Goal: Task Accomplishment & Management: Complete application form

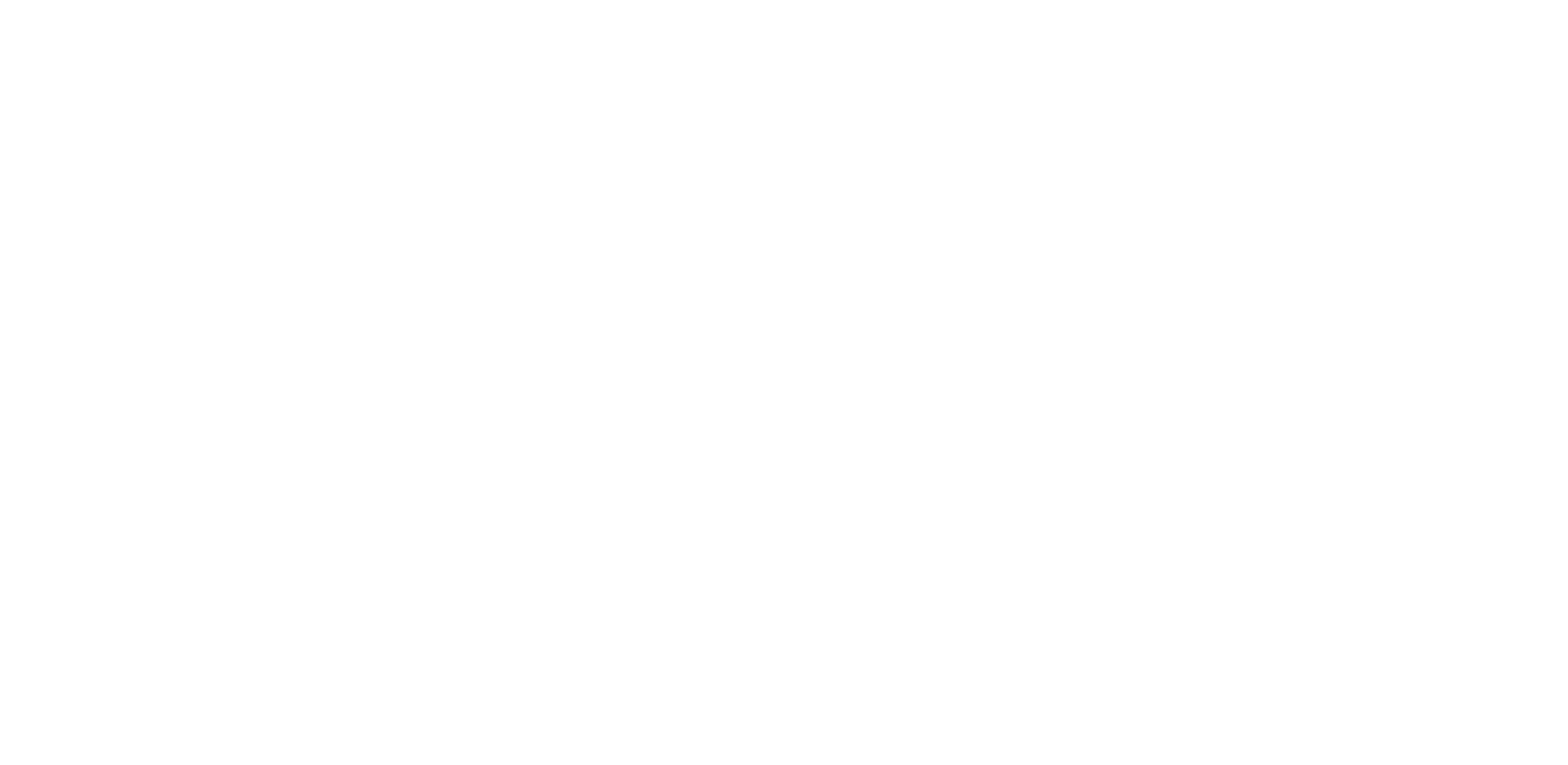
select select "3"
select select "2"
select select "1"
select select
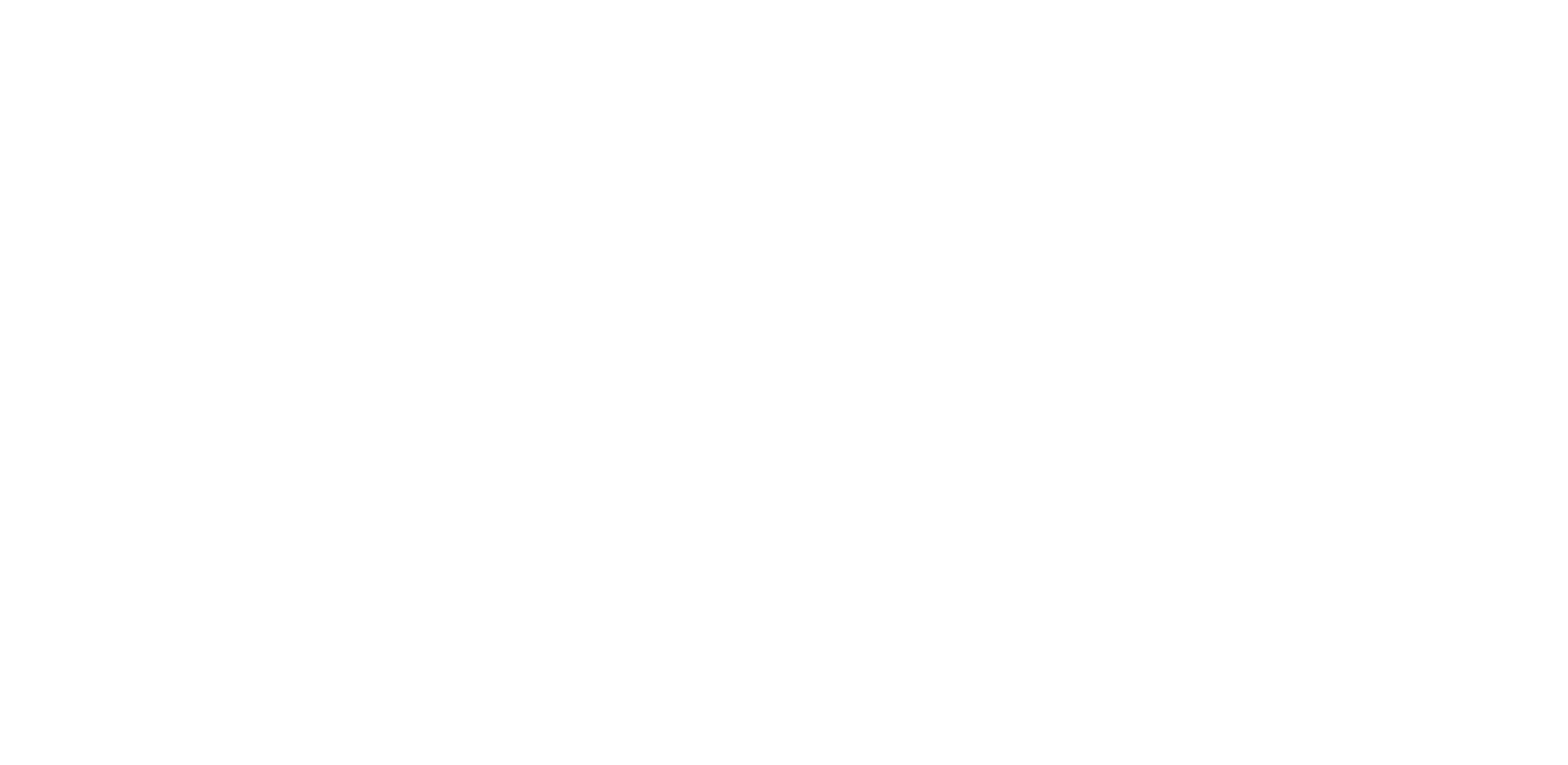
select select "28"
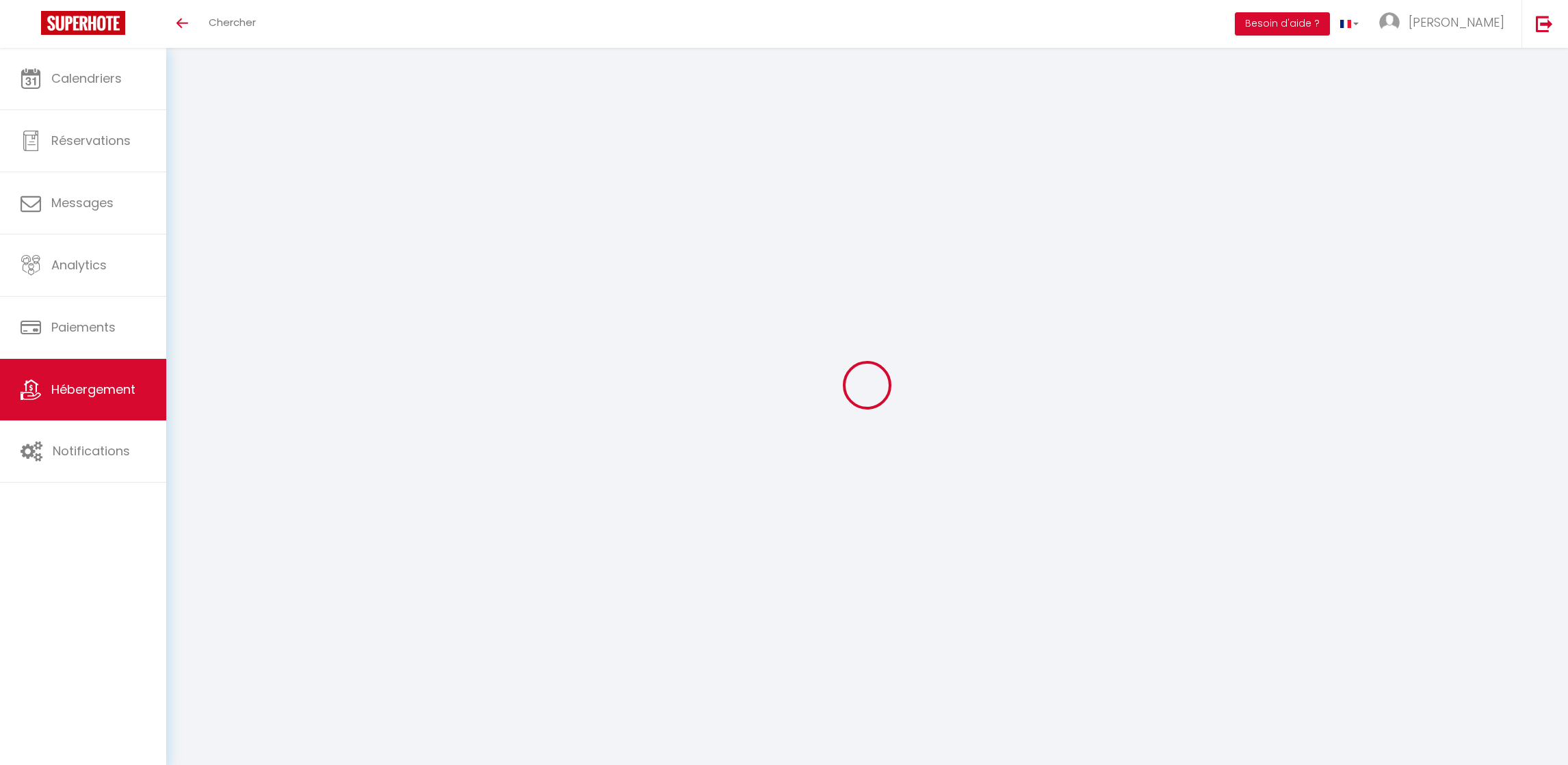
select select
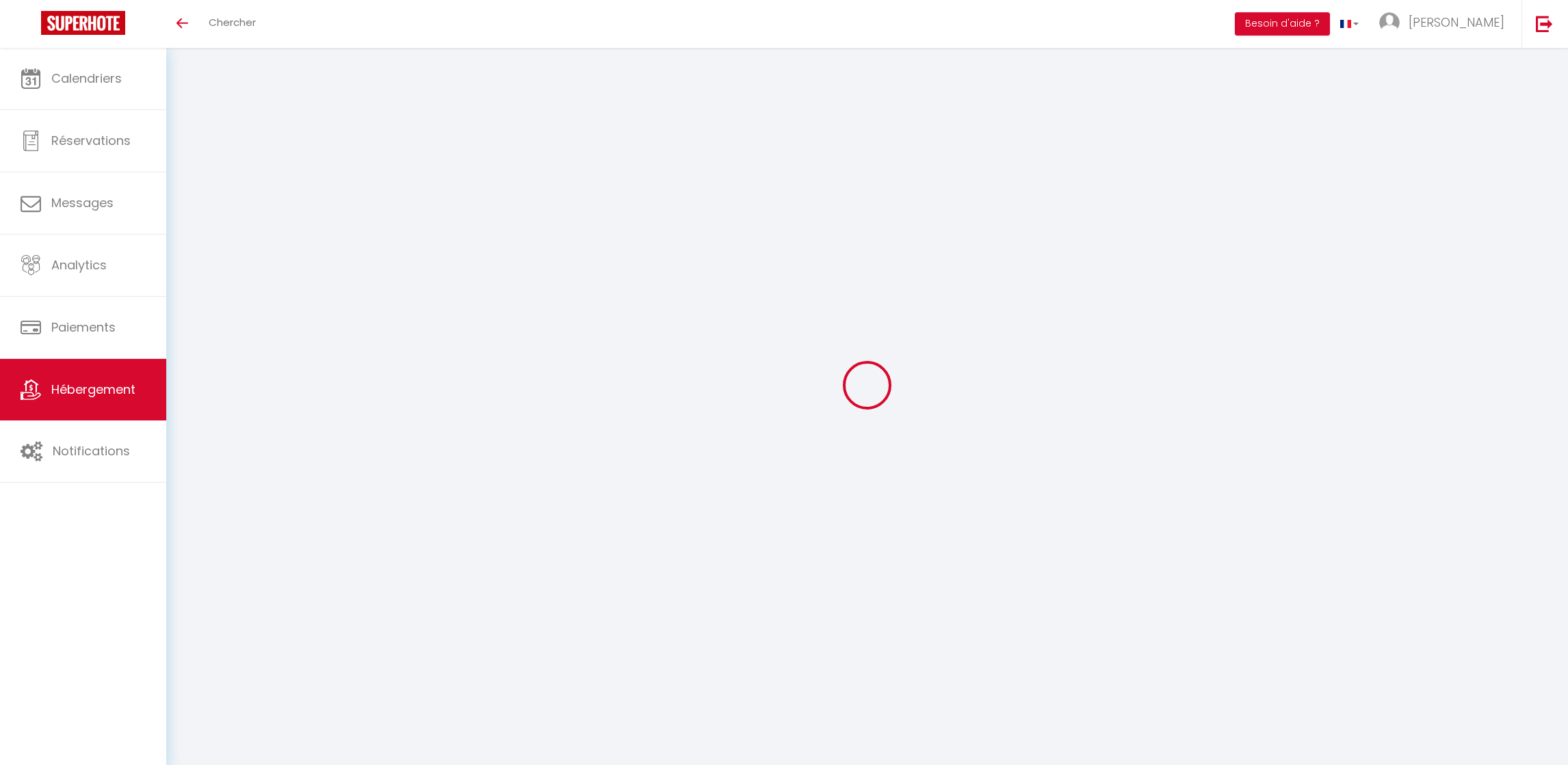
select select
checkbox input "false"
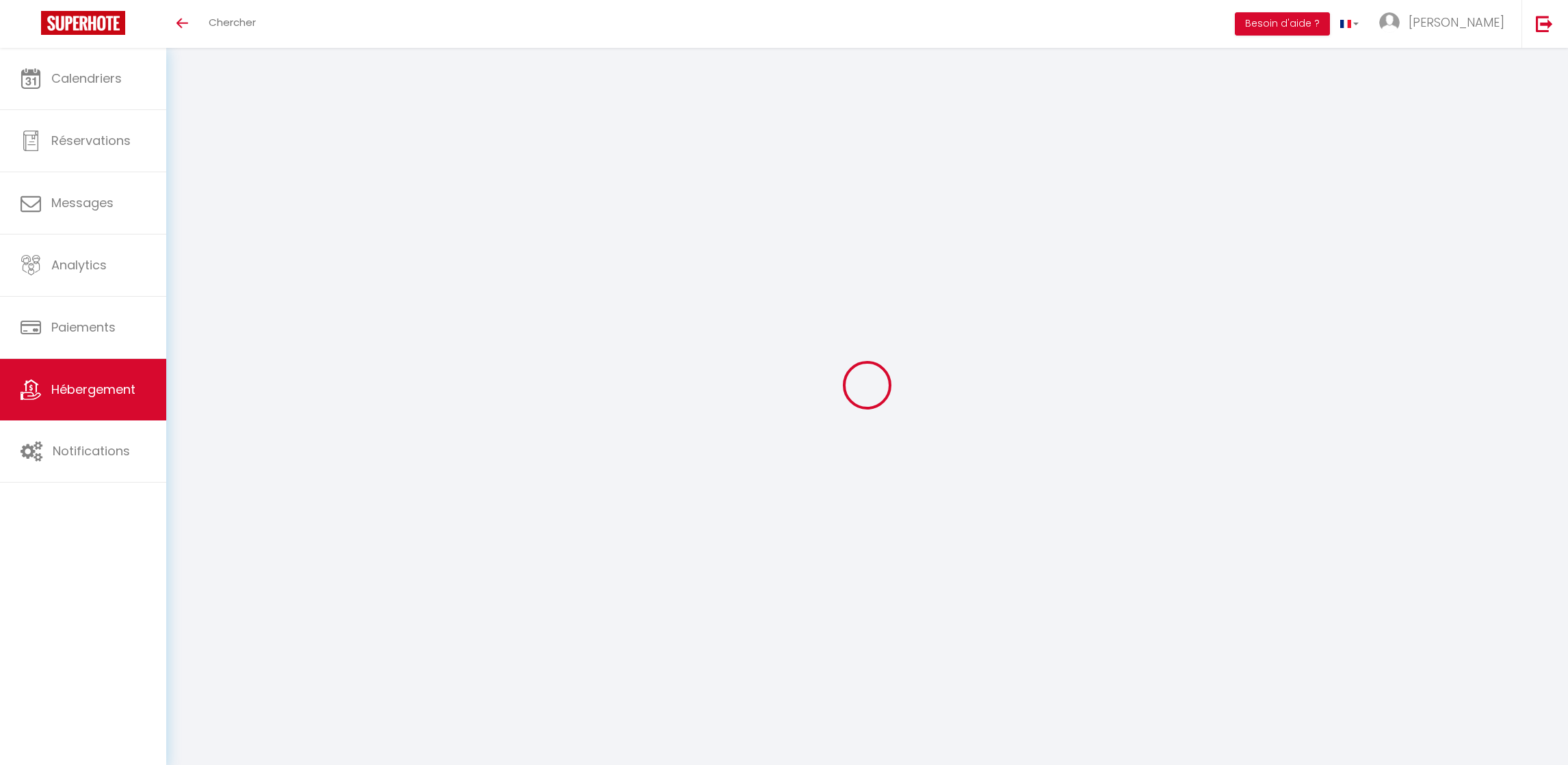
select select
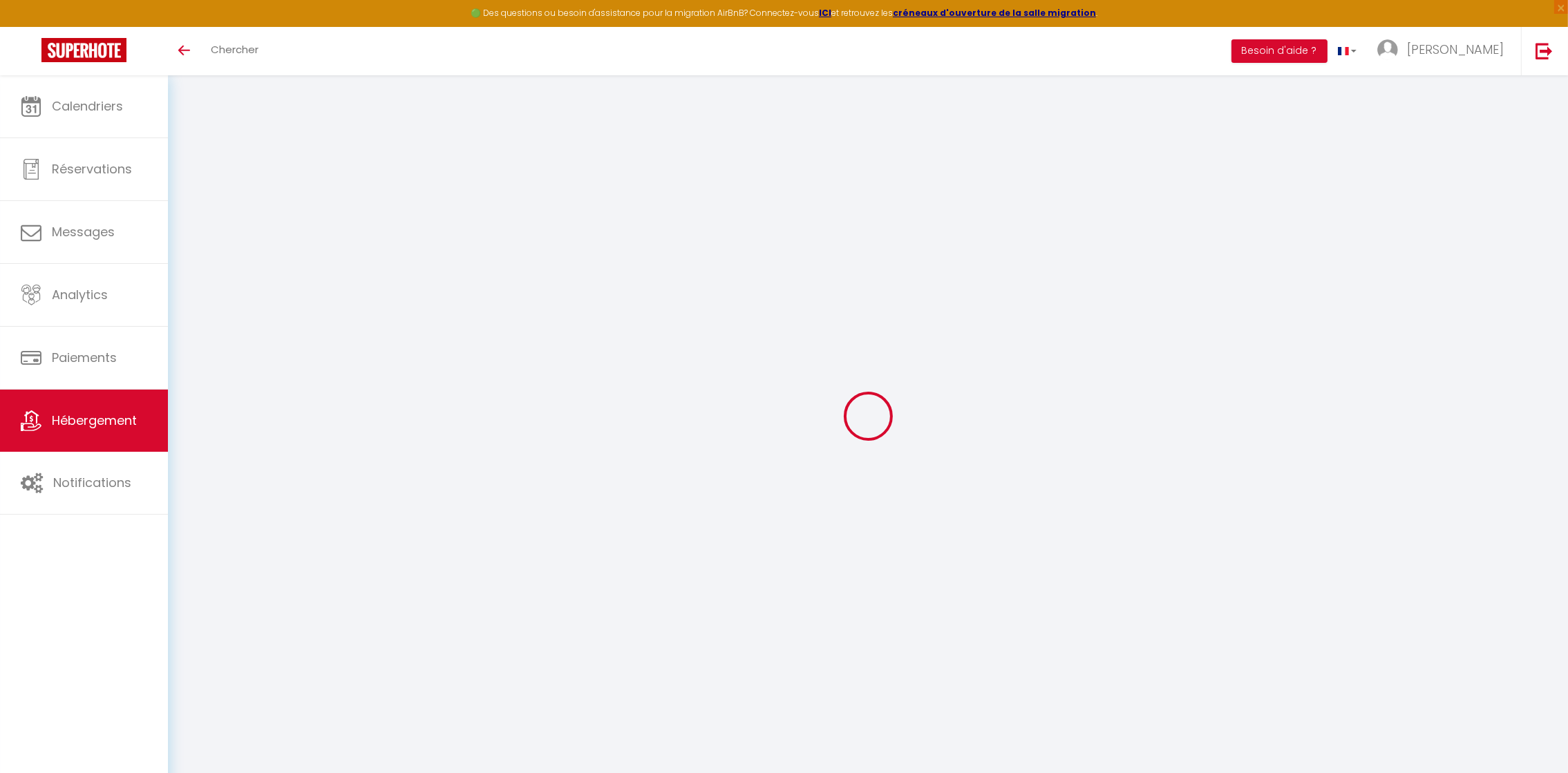
select select
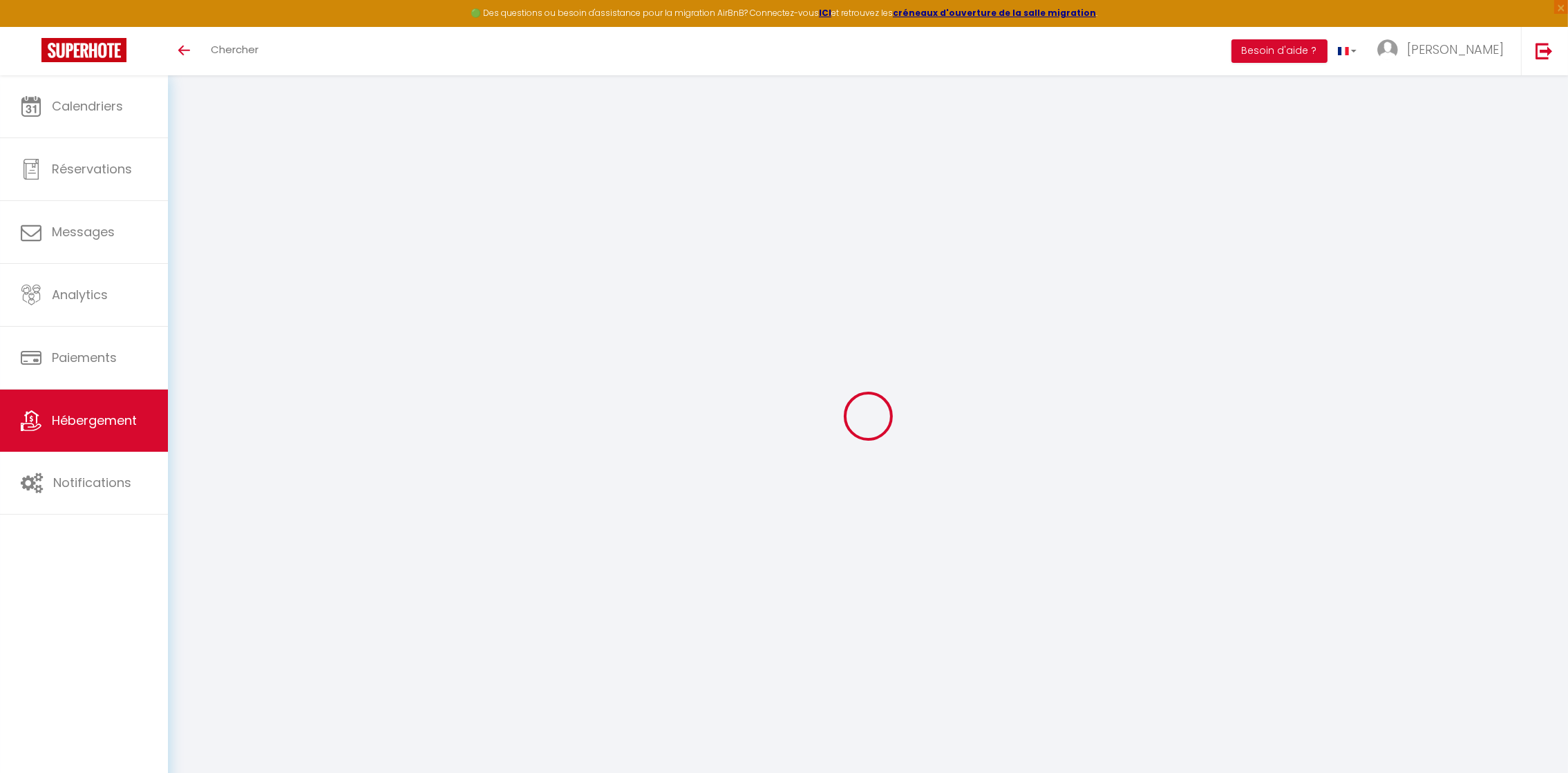
select select
checkbox input "false"
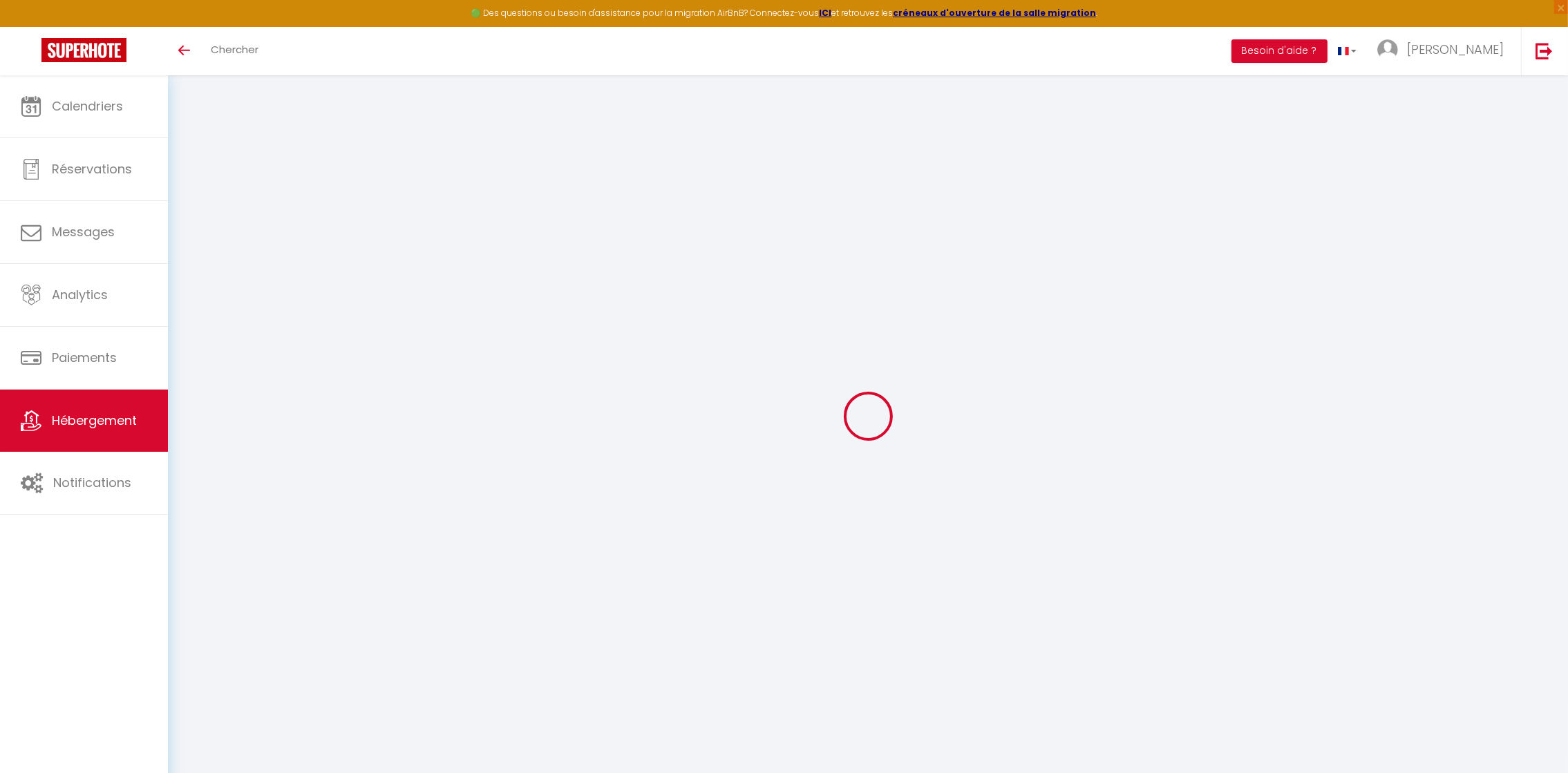
select select
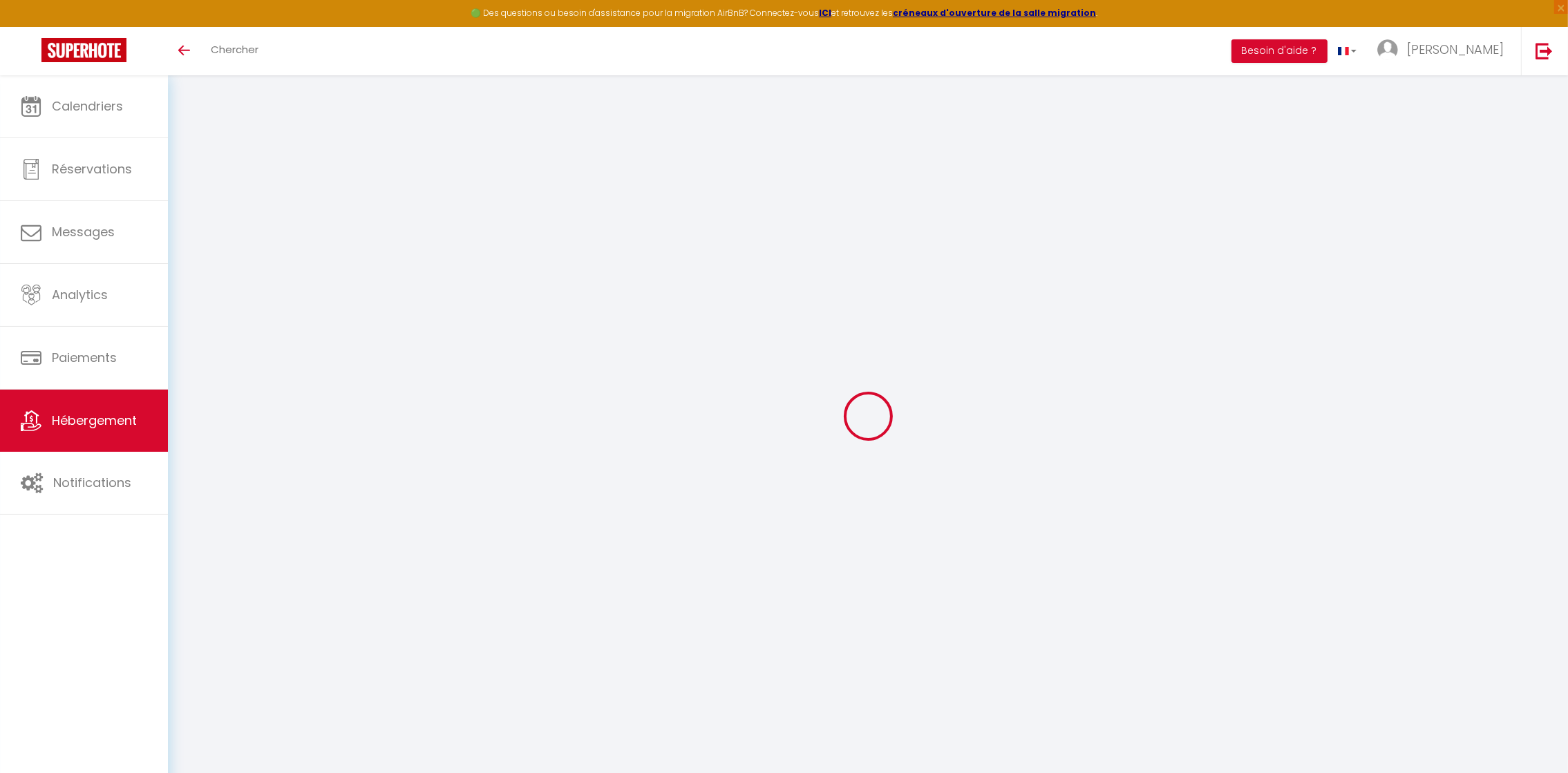
select select
checkbox input "false"
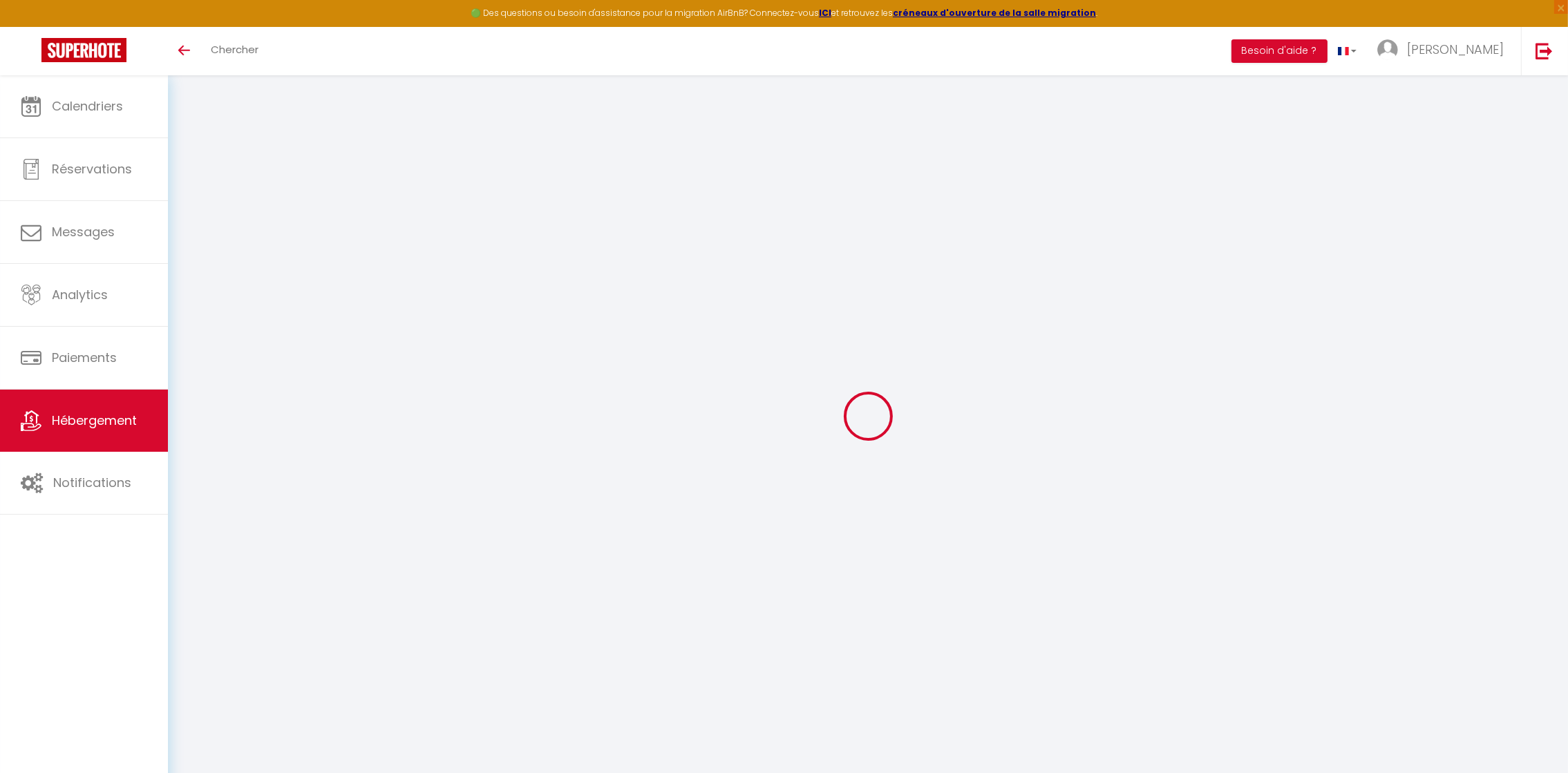
checkbox input "false"
select select
type input "NOGENT s/ SEINE - PEPINIERE"
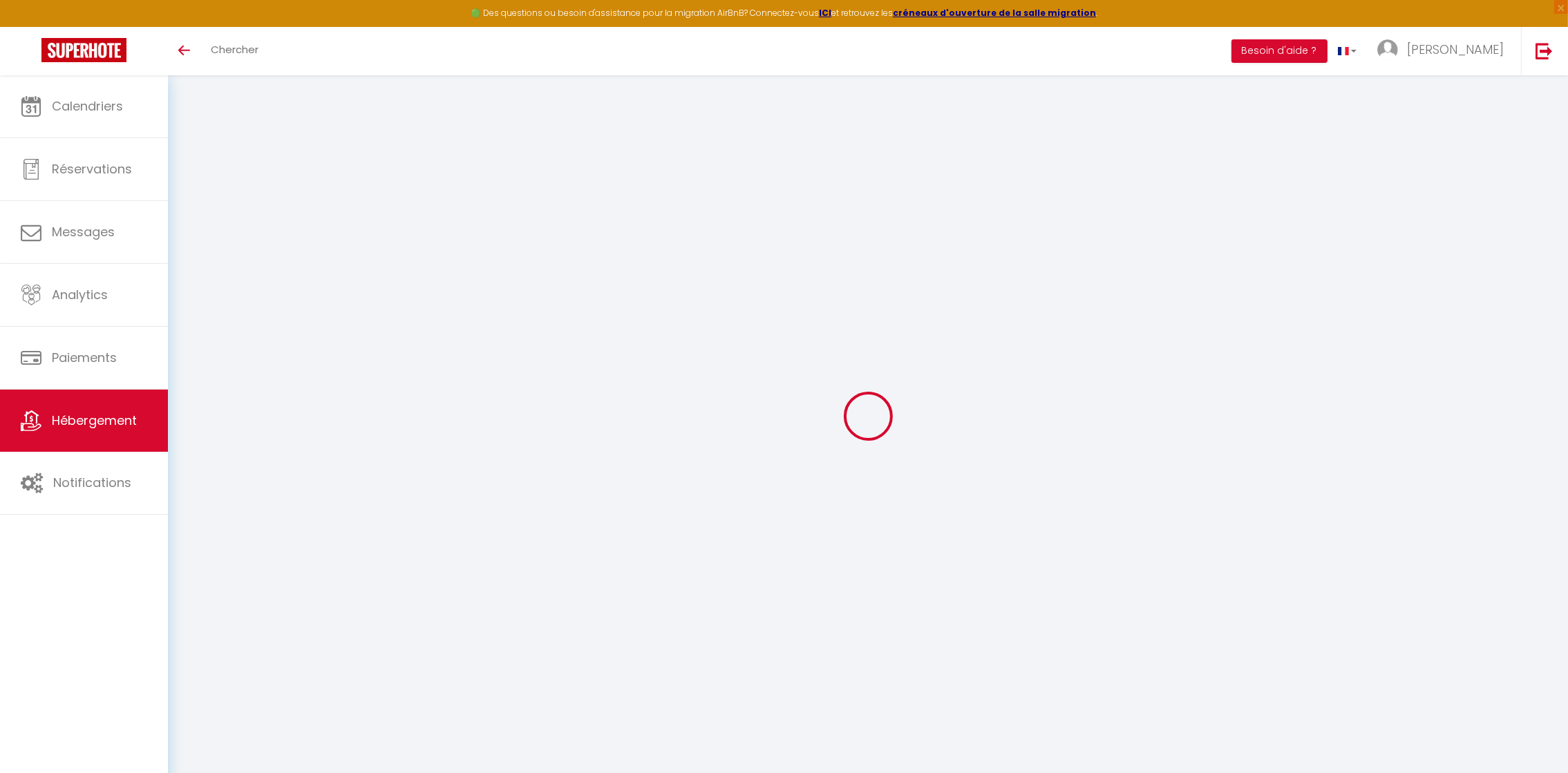
type input "[PERSON_NAME]"
type input "HUARD"
type input "[STREET_ADDRESS]"
type input "10400"
type input "NOGENT SUR SEINE"
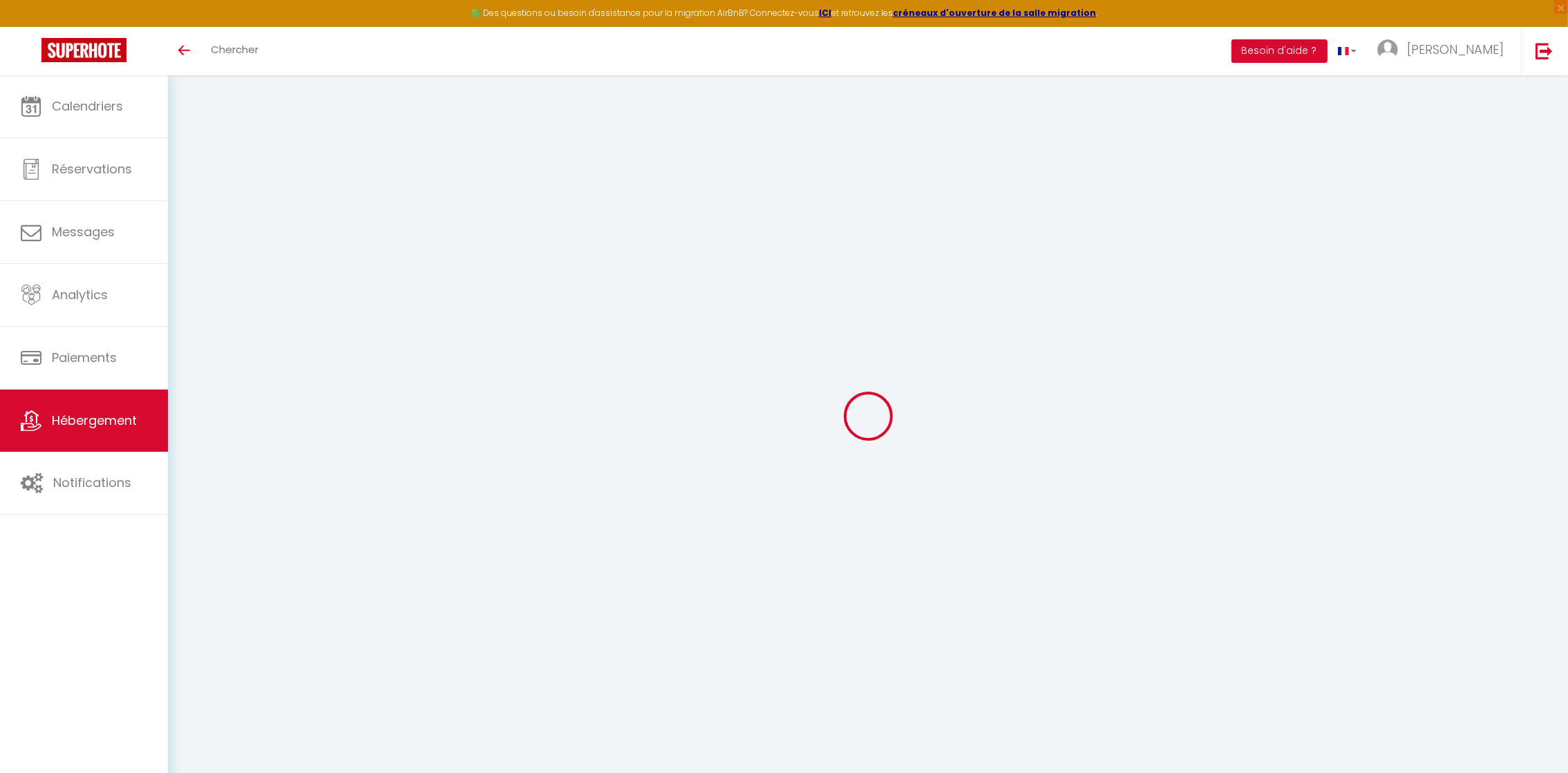
select select
select select "2"
type input "70"
type input "20"
type input "35"
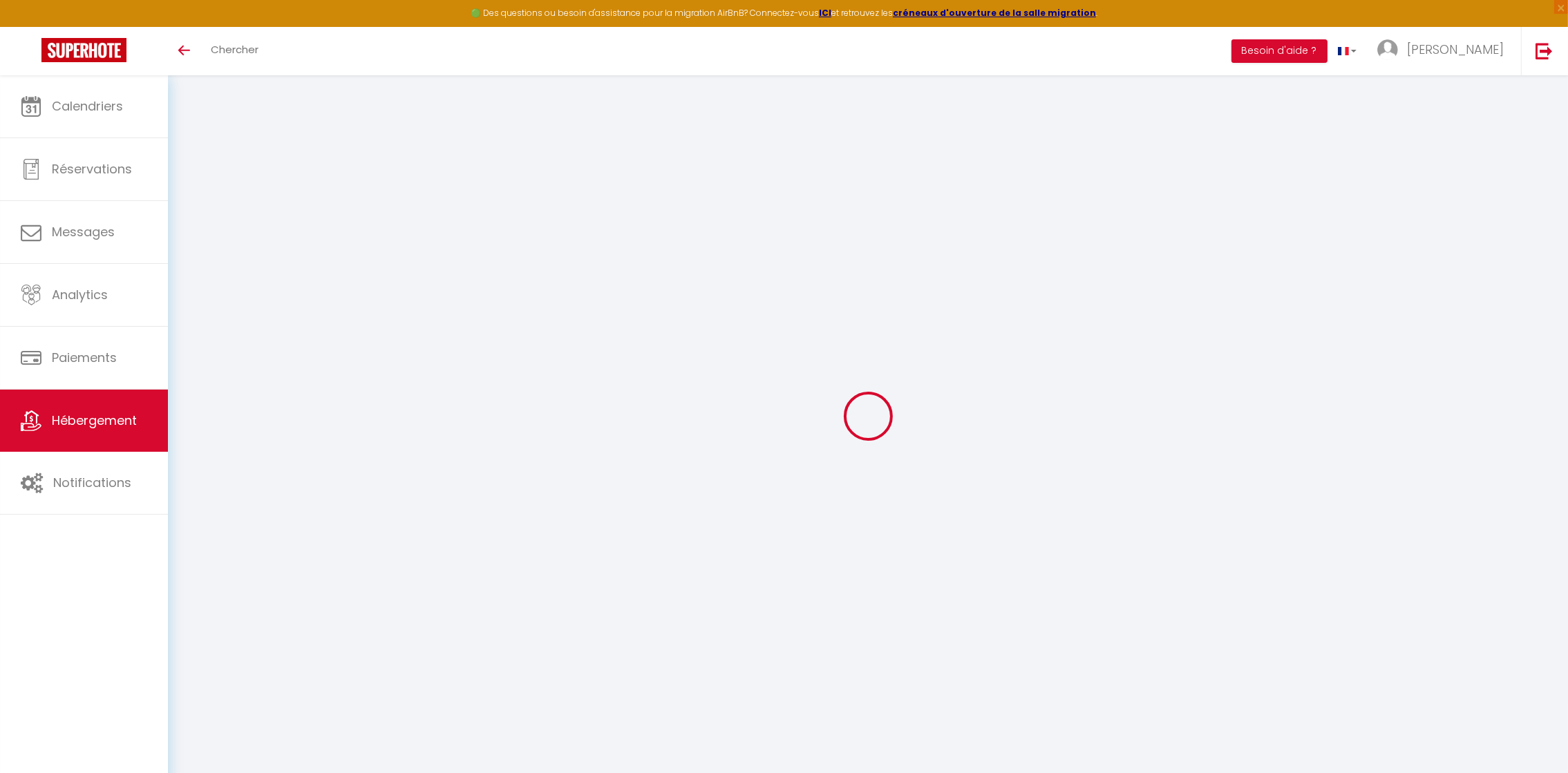
type input "5"
type input "3.10"
select select
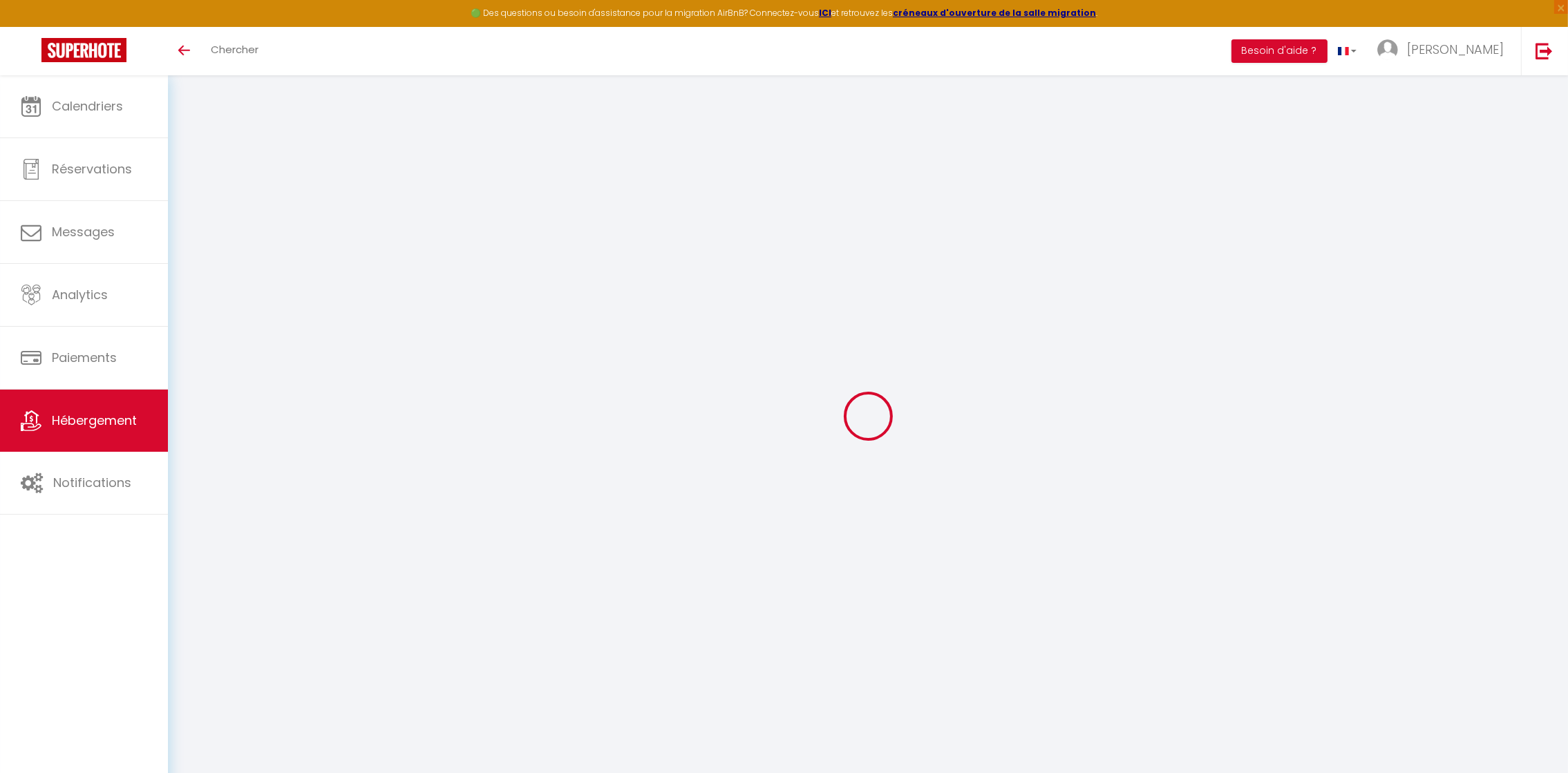
select select
type input "[STREET_ADDRESS]"
type input "10400"
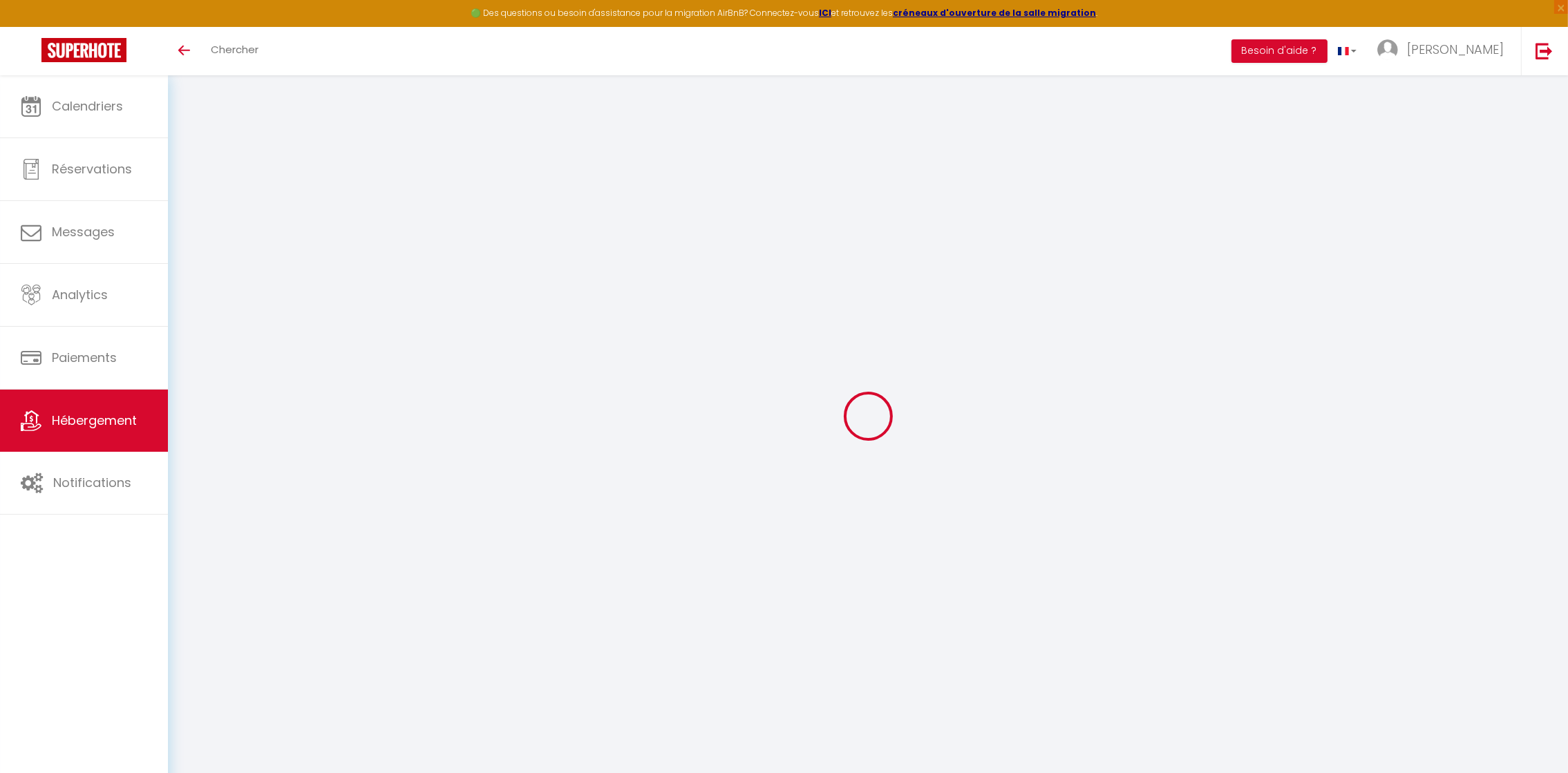
type input "Nogent-[GEOGRAPHIC_DATA]"
type input "[EMAIL_ADDRESS][DOMAIN_NAME]"
select select
checkbox input "false"
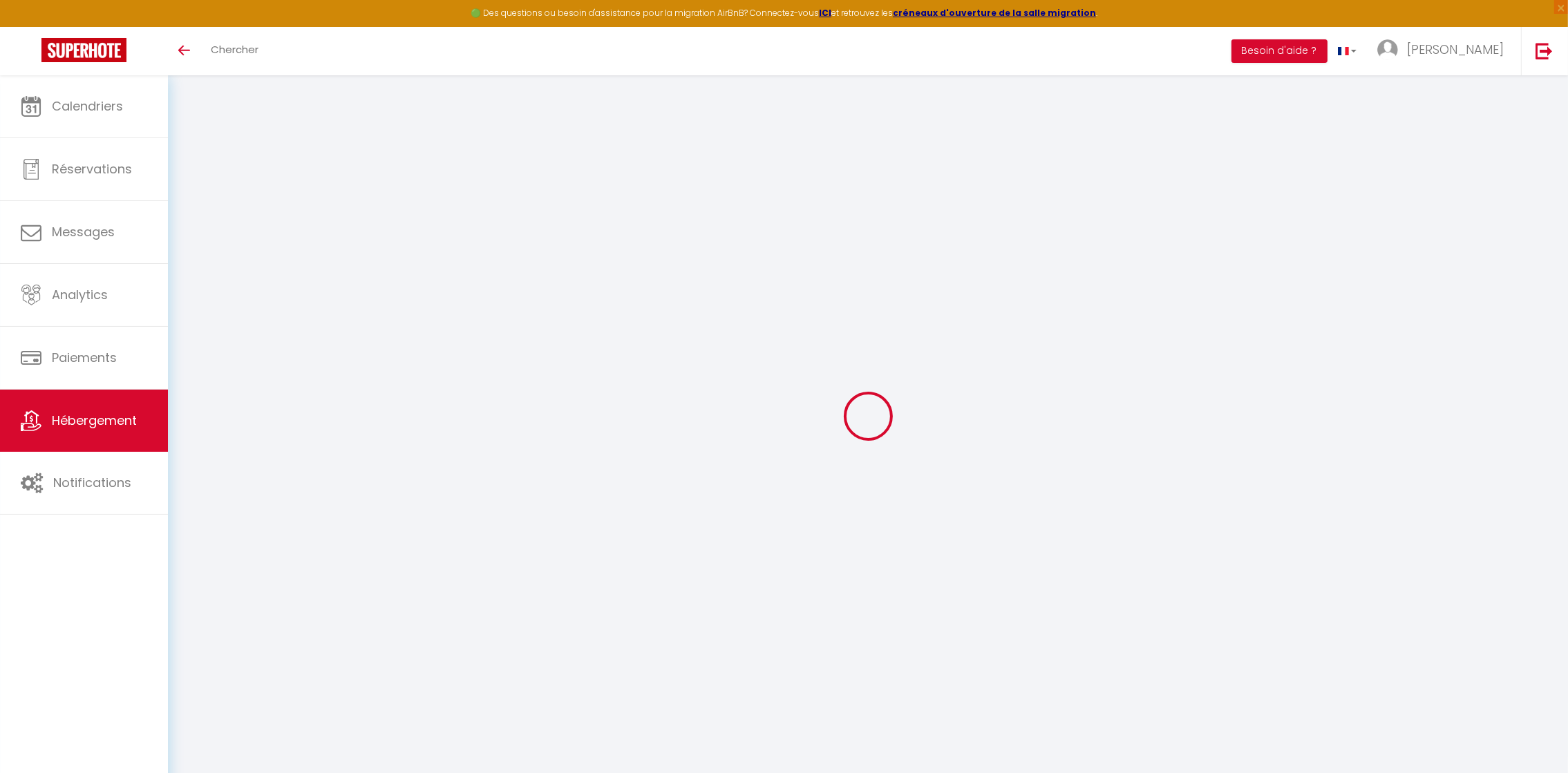
checkbox input "false"
radio input "true"
type input "0"
type input "15"
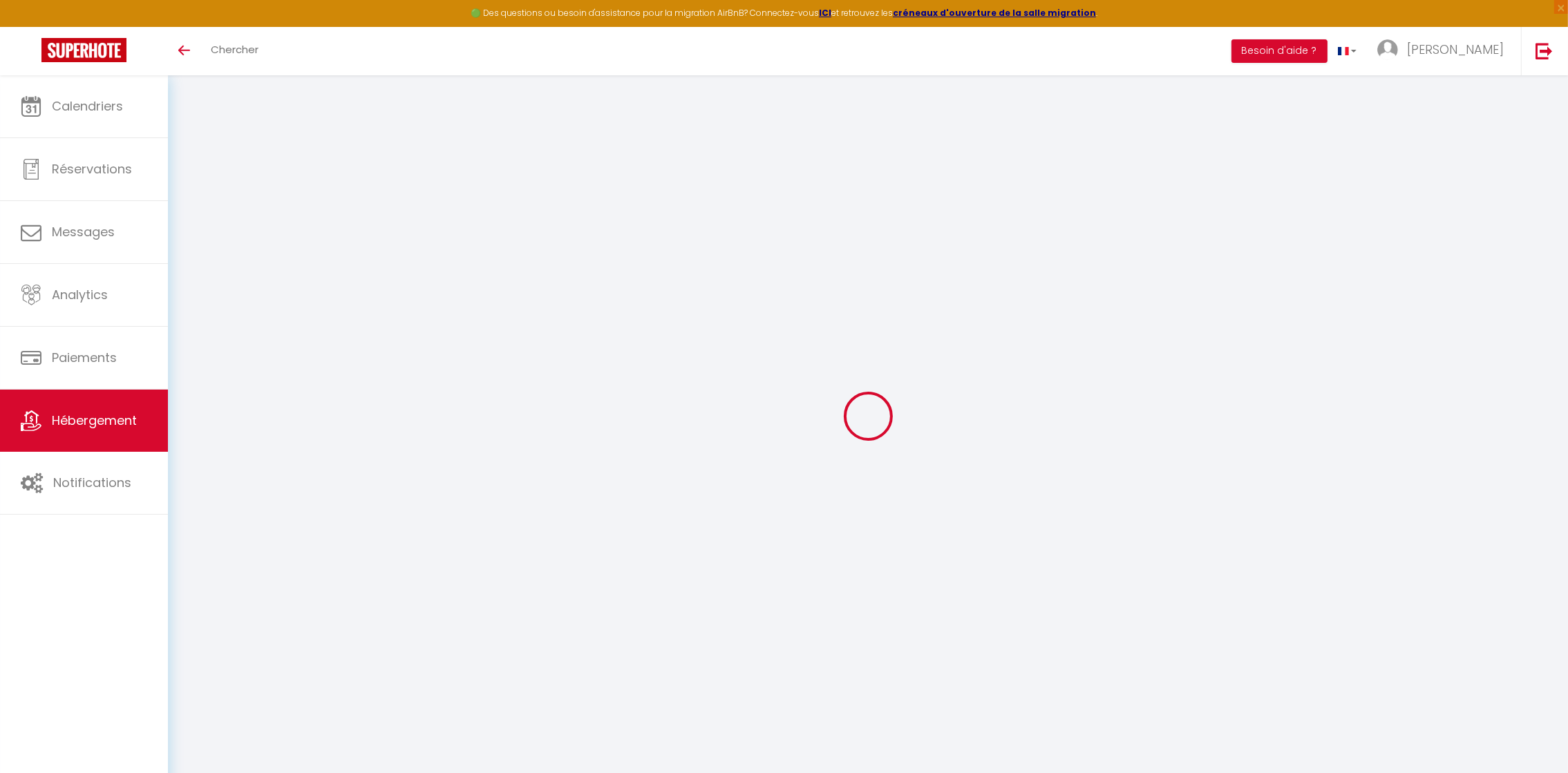
type input "0"
select select
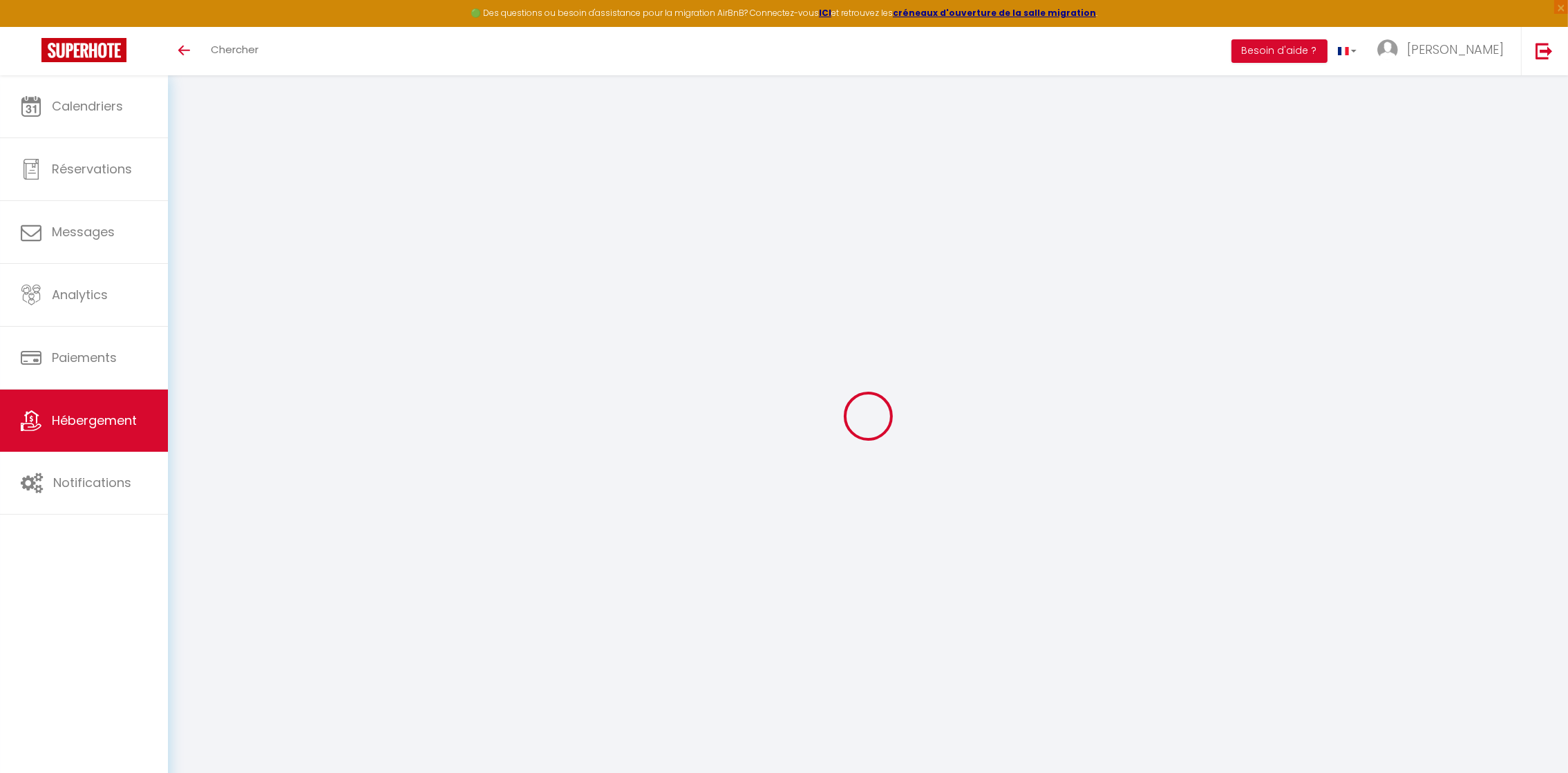
select select
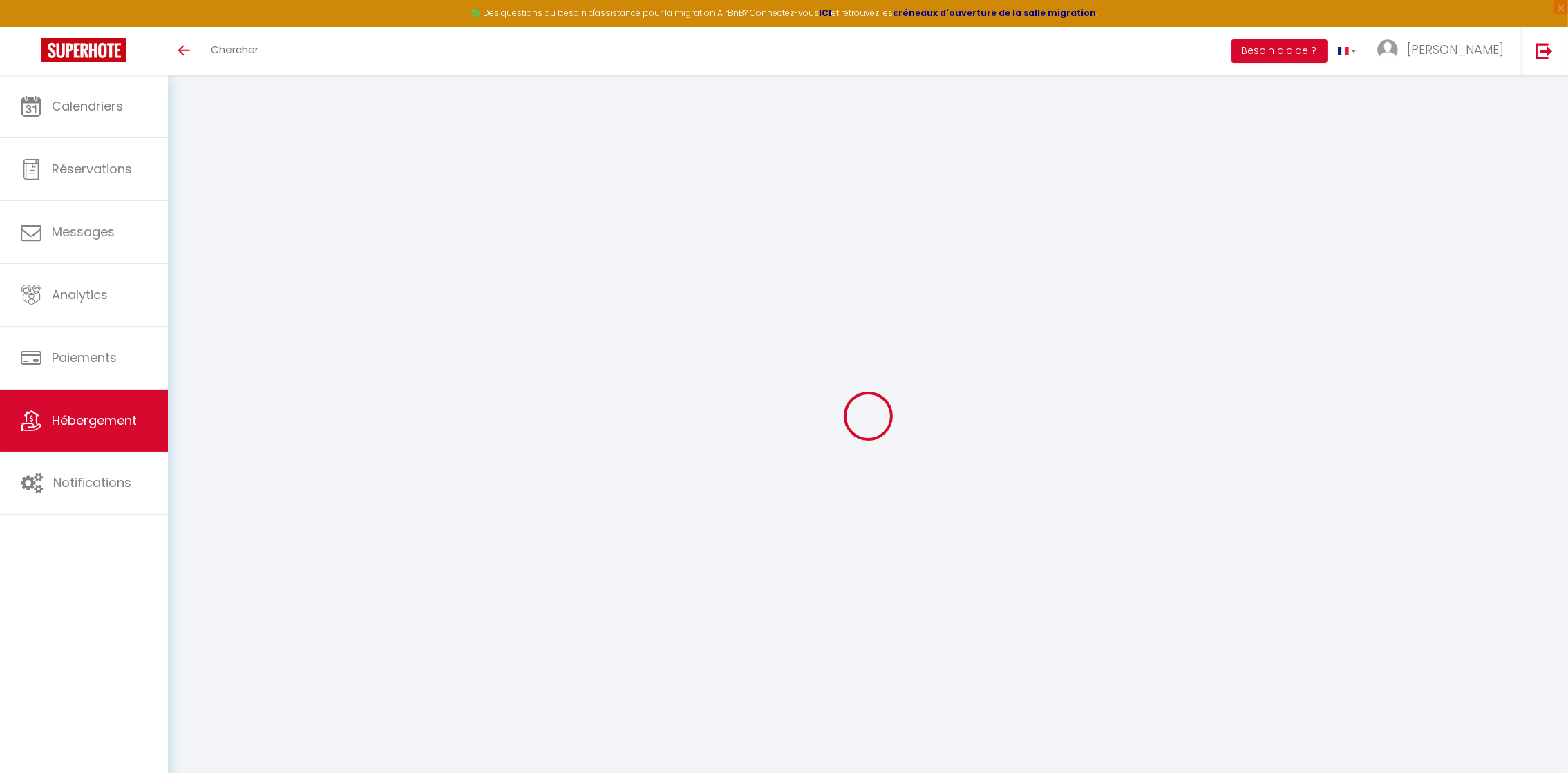
select select
checkbox input "false"
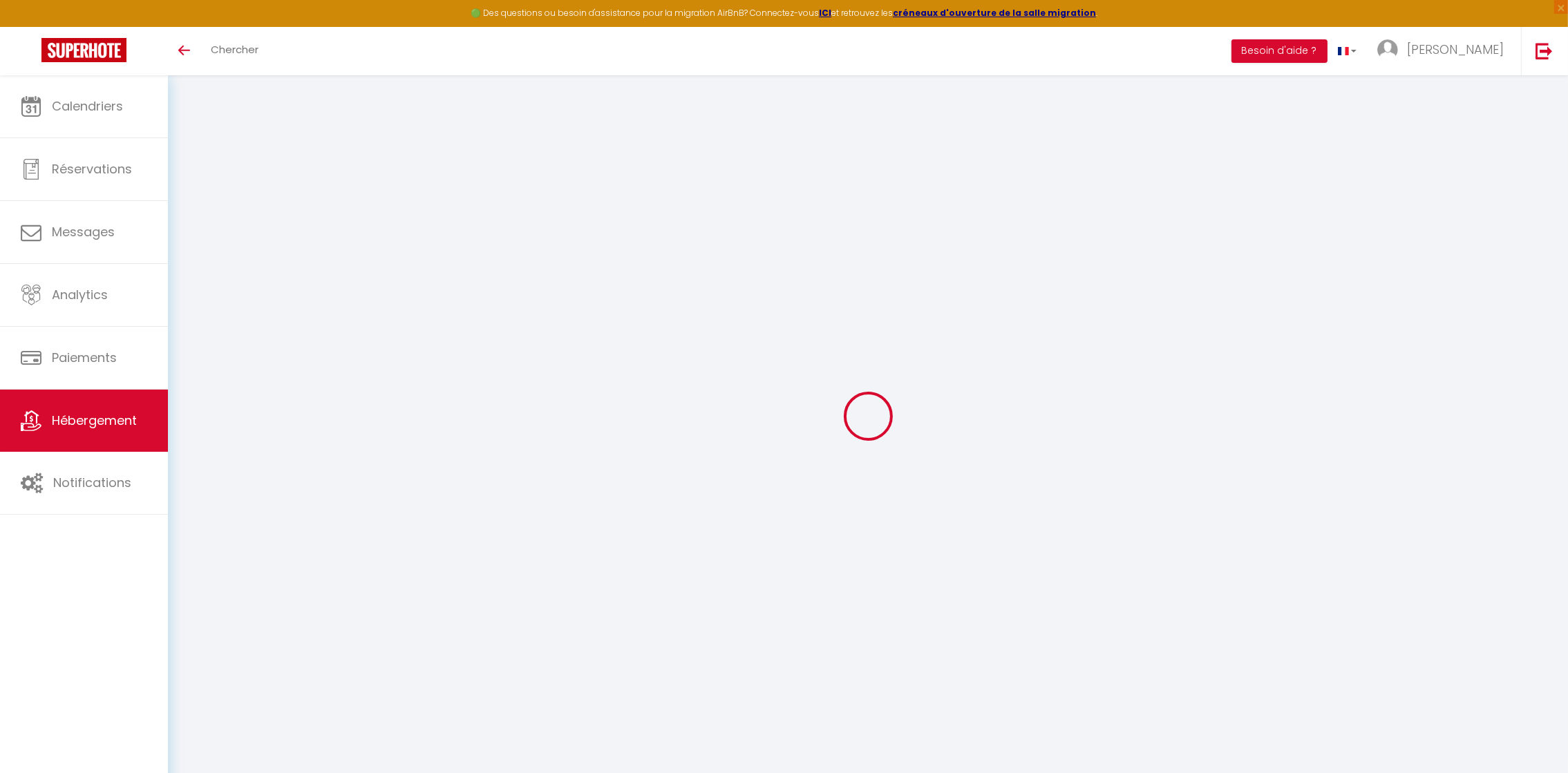
checkbox input "false"
select select
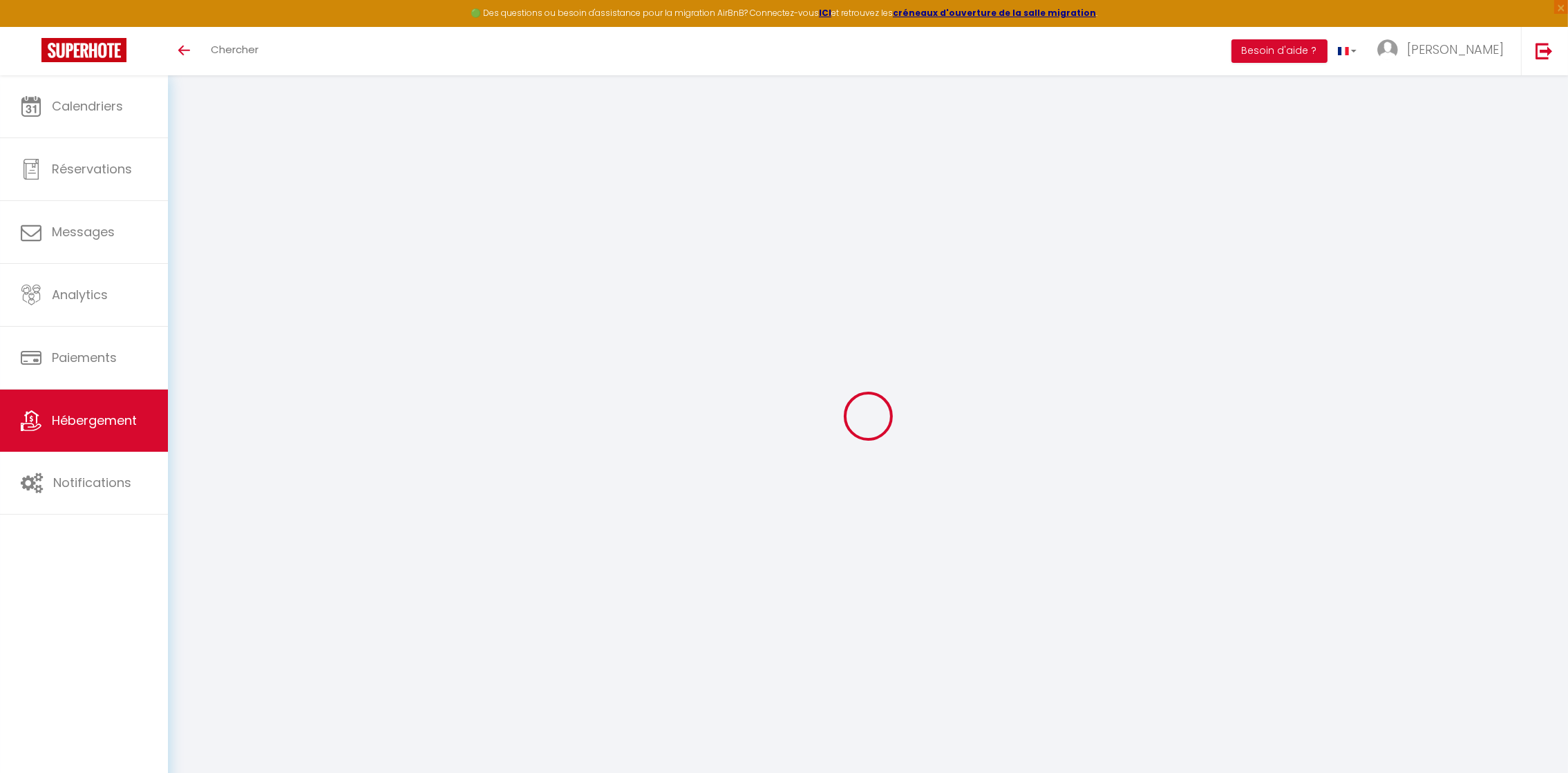
select select
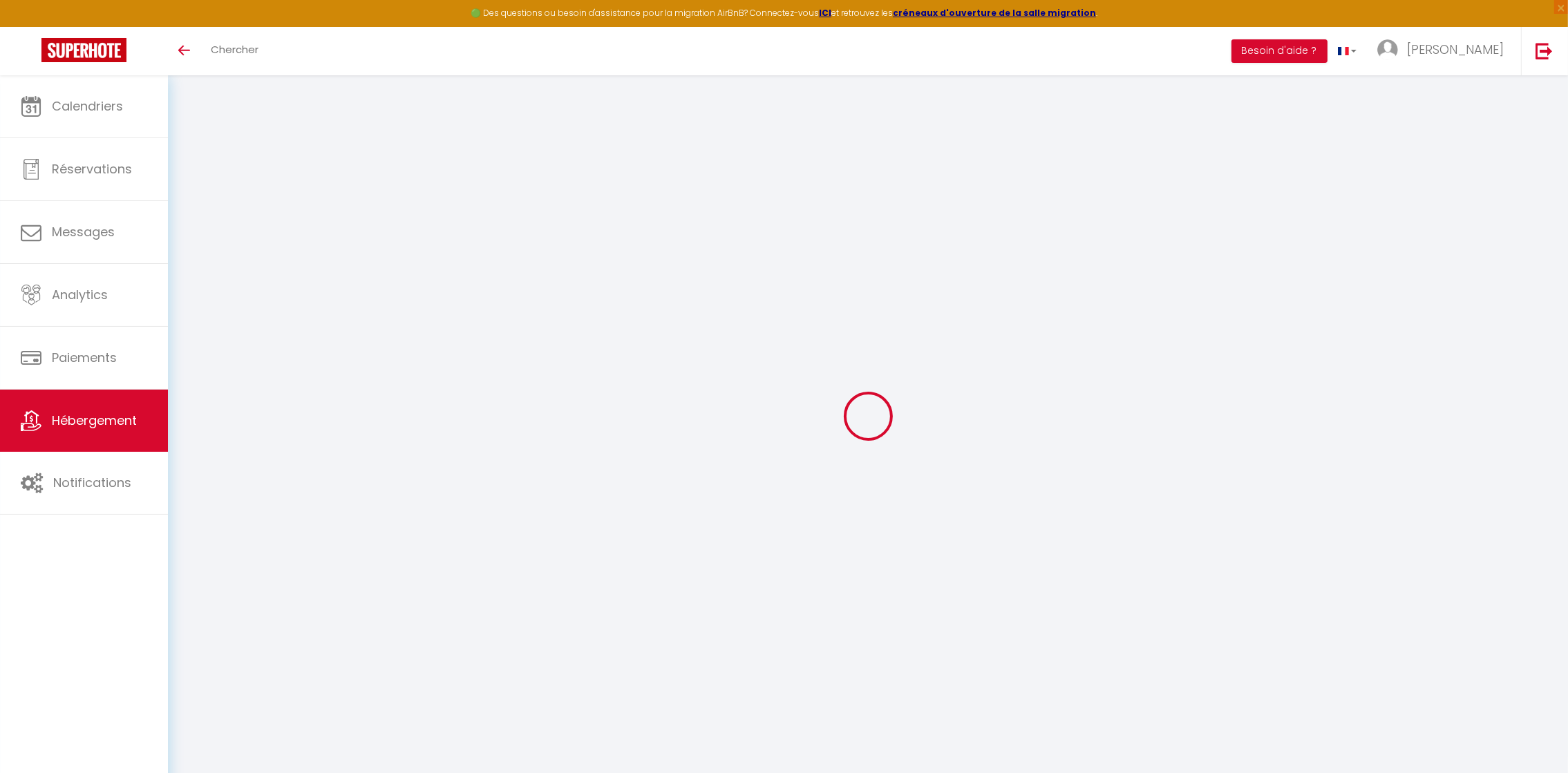
checkbox input "false"
select select
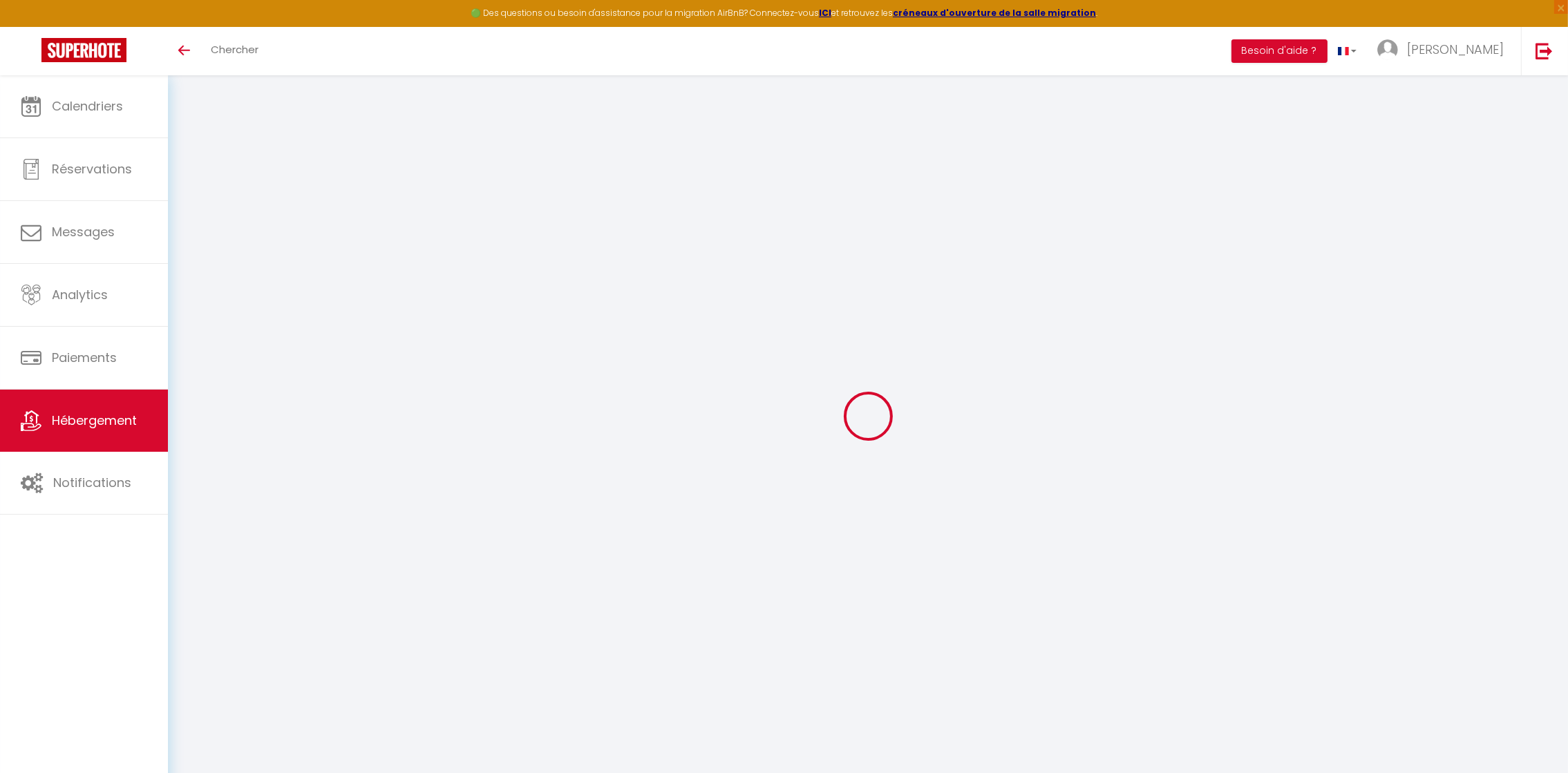
select select
checkbox input "false"
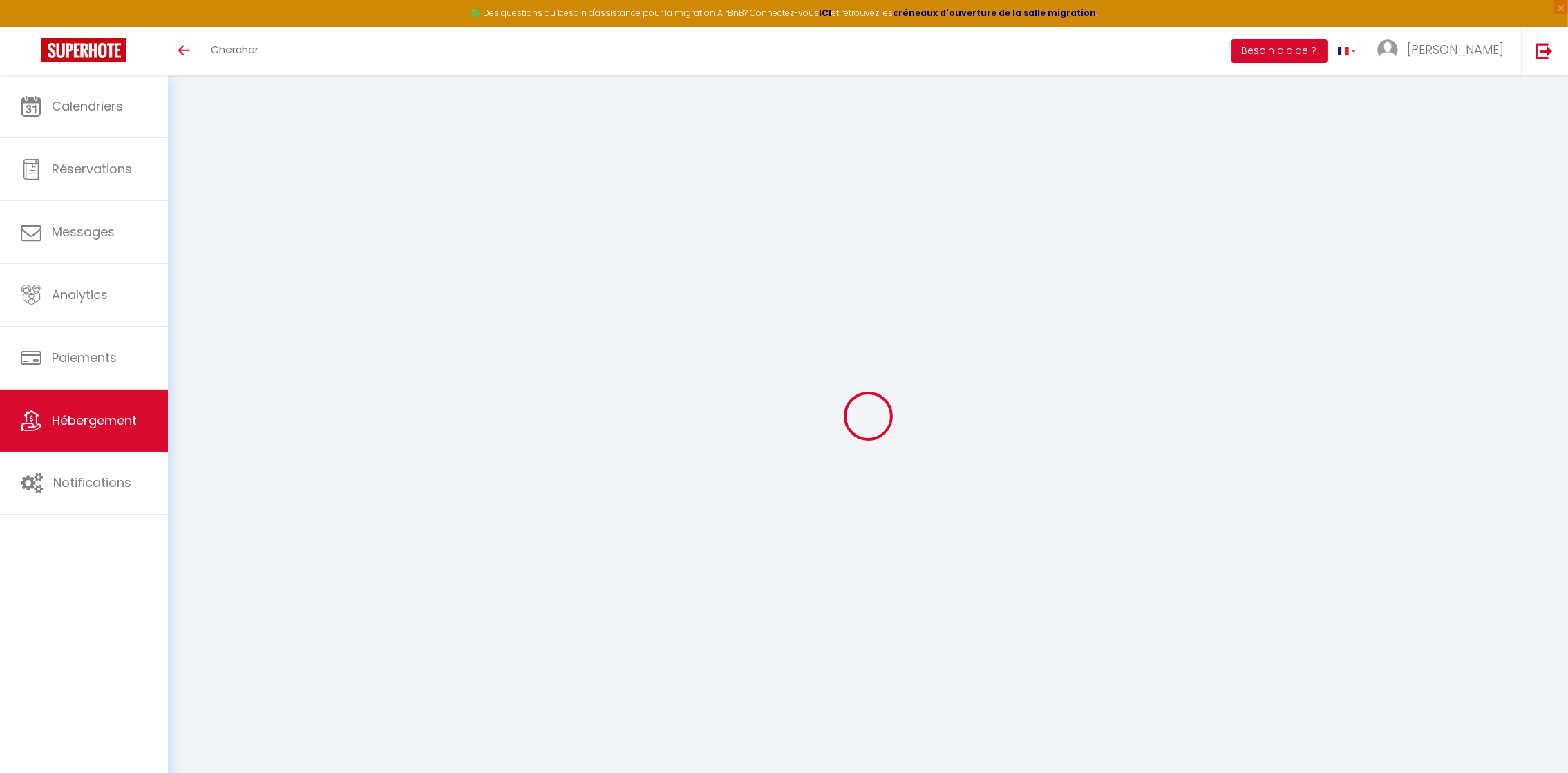
select select "15:00"
select select "00:00"
select select "11:00"
select select "30"
select select "120"
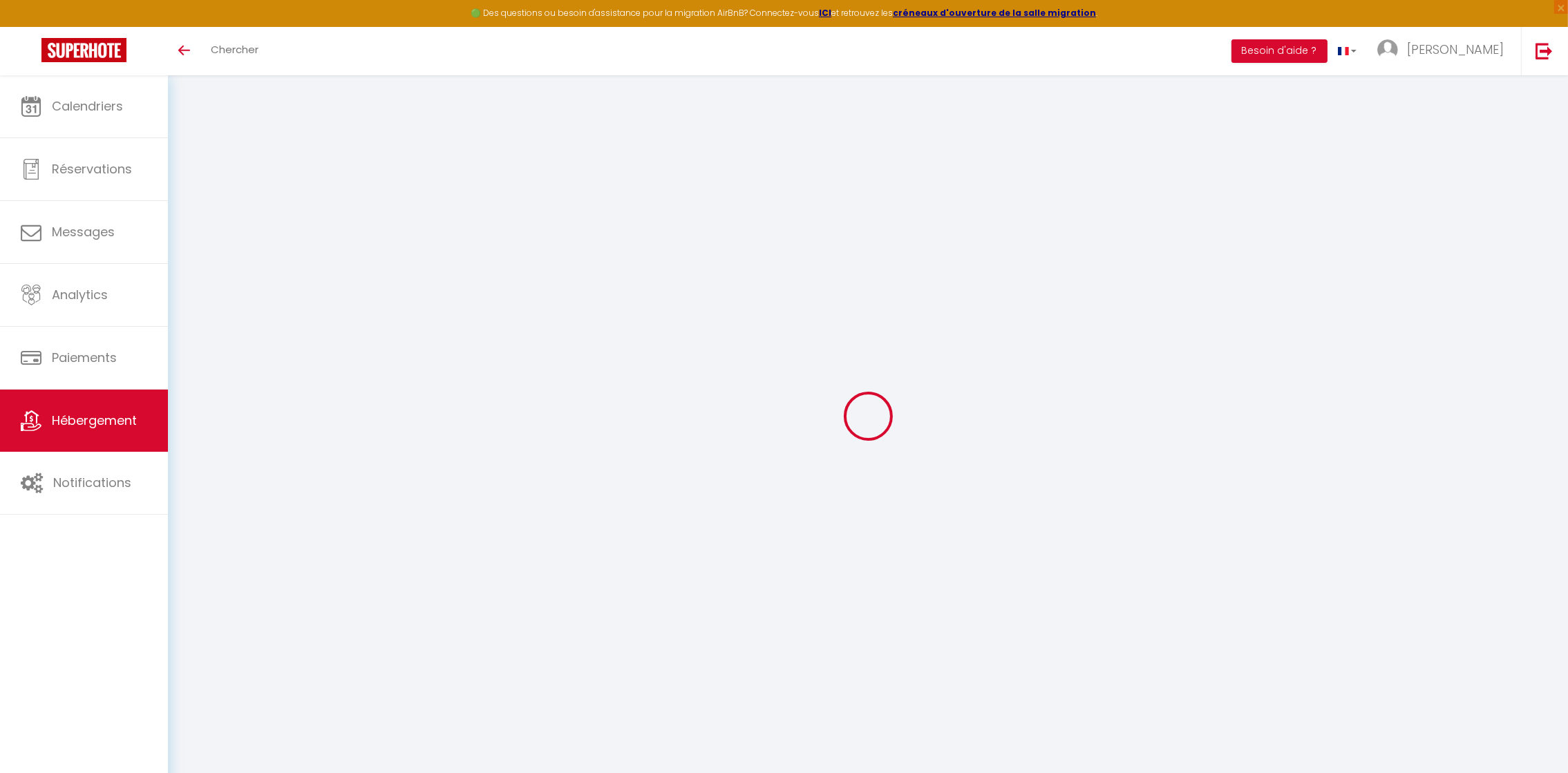
select select "22:00"
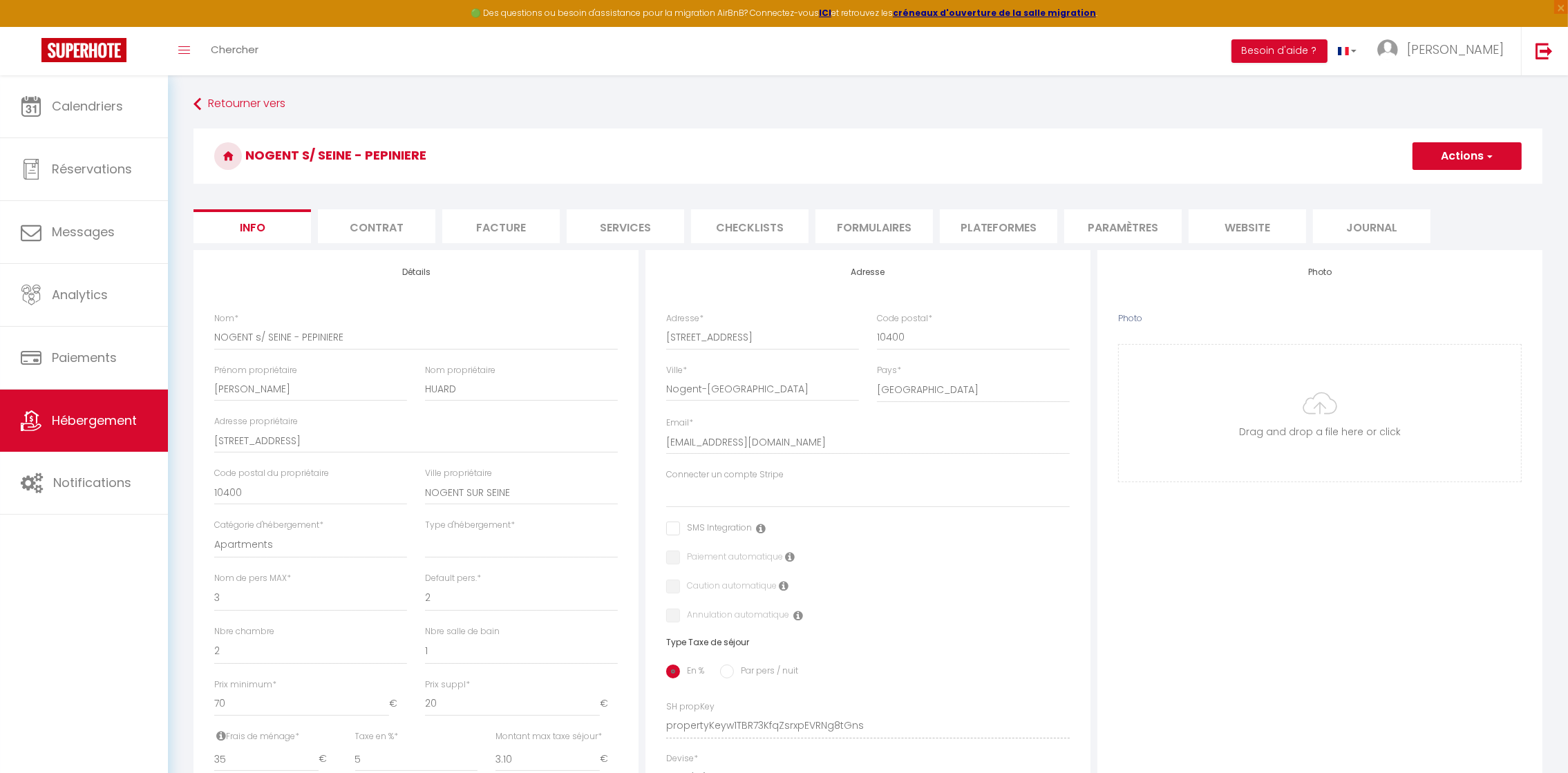
select select
checkbox input "false"
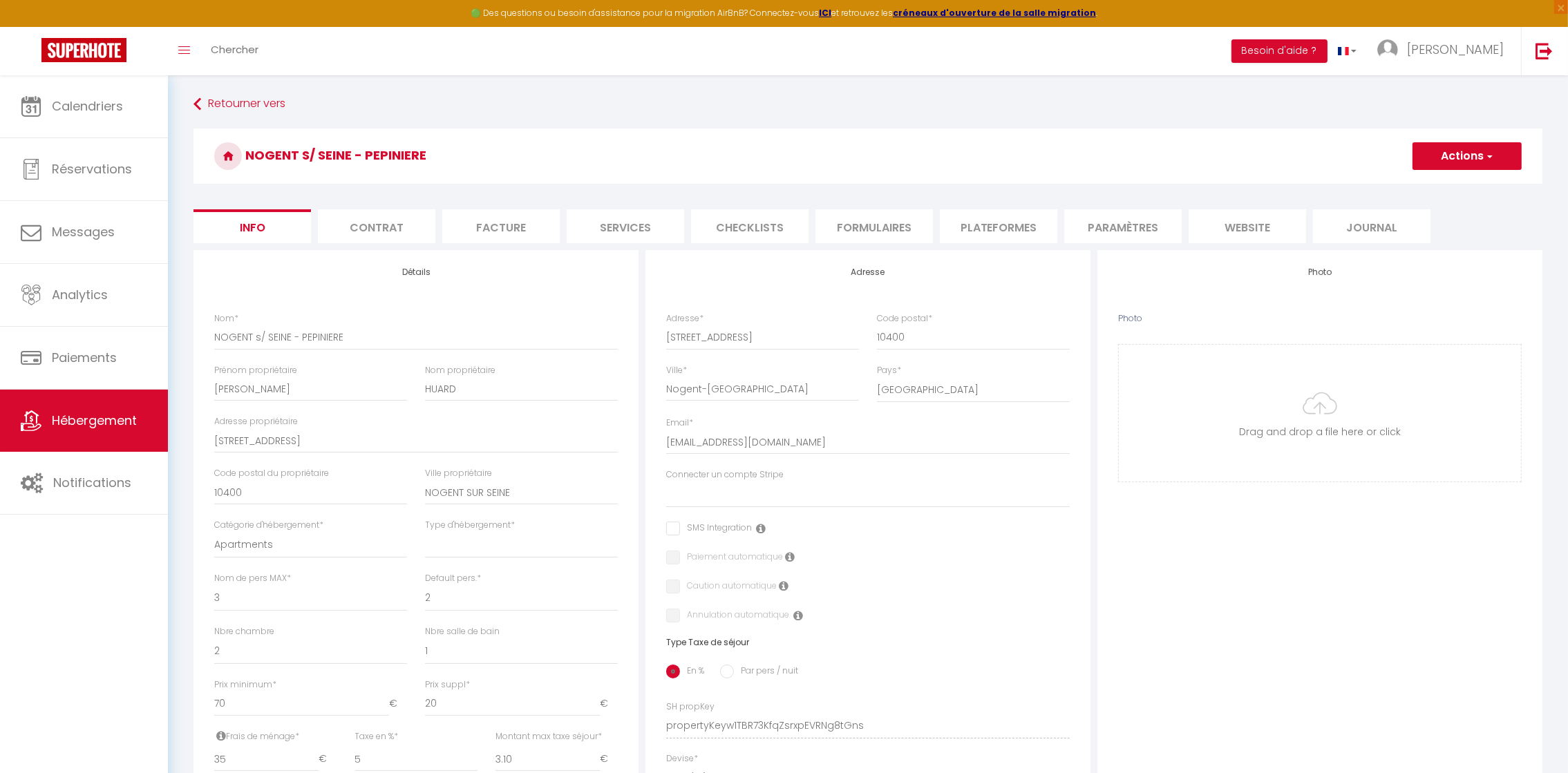
checkbox input "false"
click at [932, 11] on strong "créneaux d'ouverture de la salle migration" at bounding box center [994, 12] width 203 height 12
